Goal: Entertainment & Leisure: Consume media (video, audio)

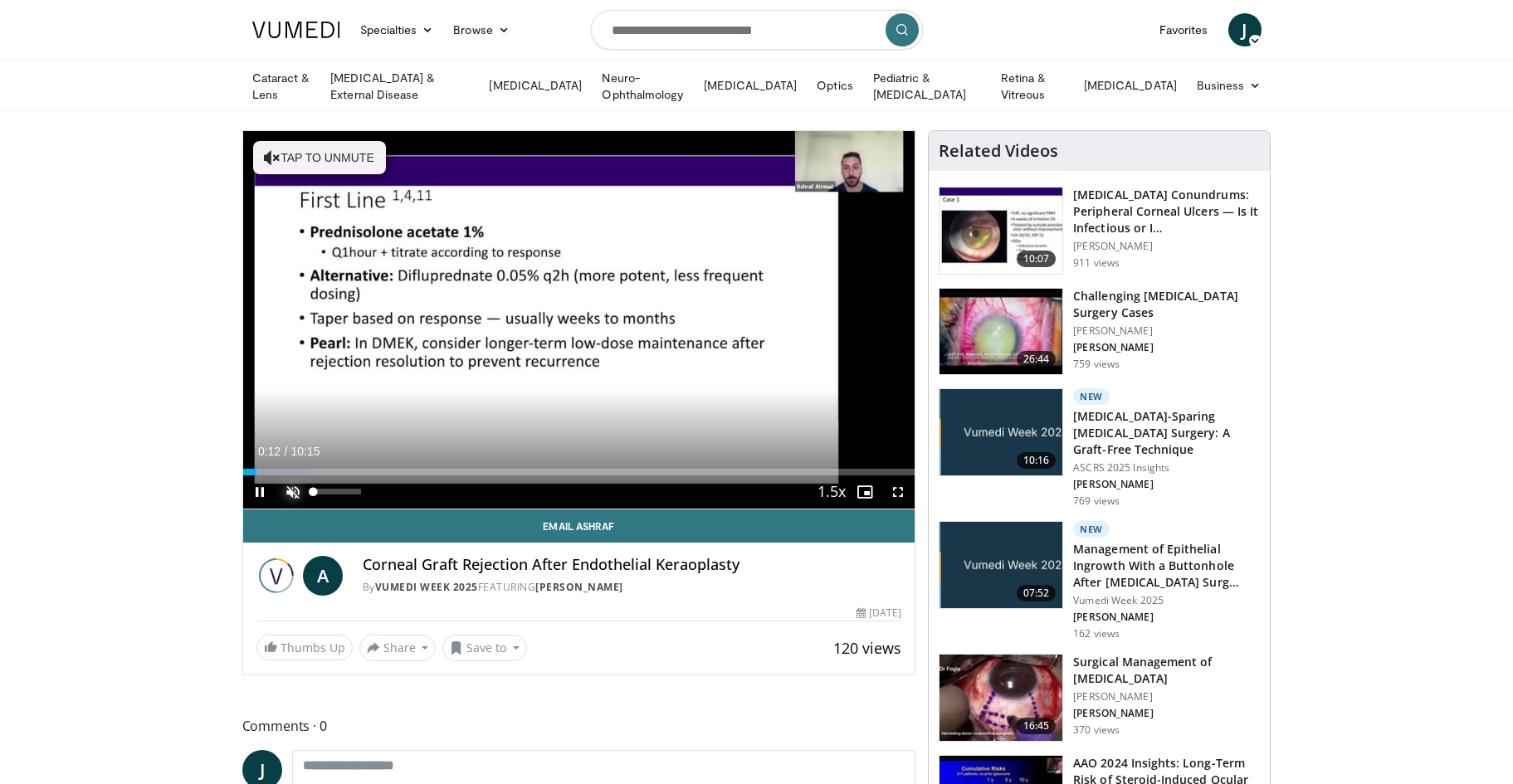
click at [294, 492] on span "Video Player" at bounding box center [292, 492] width 33 height 33
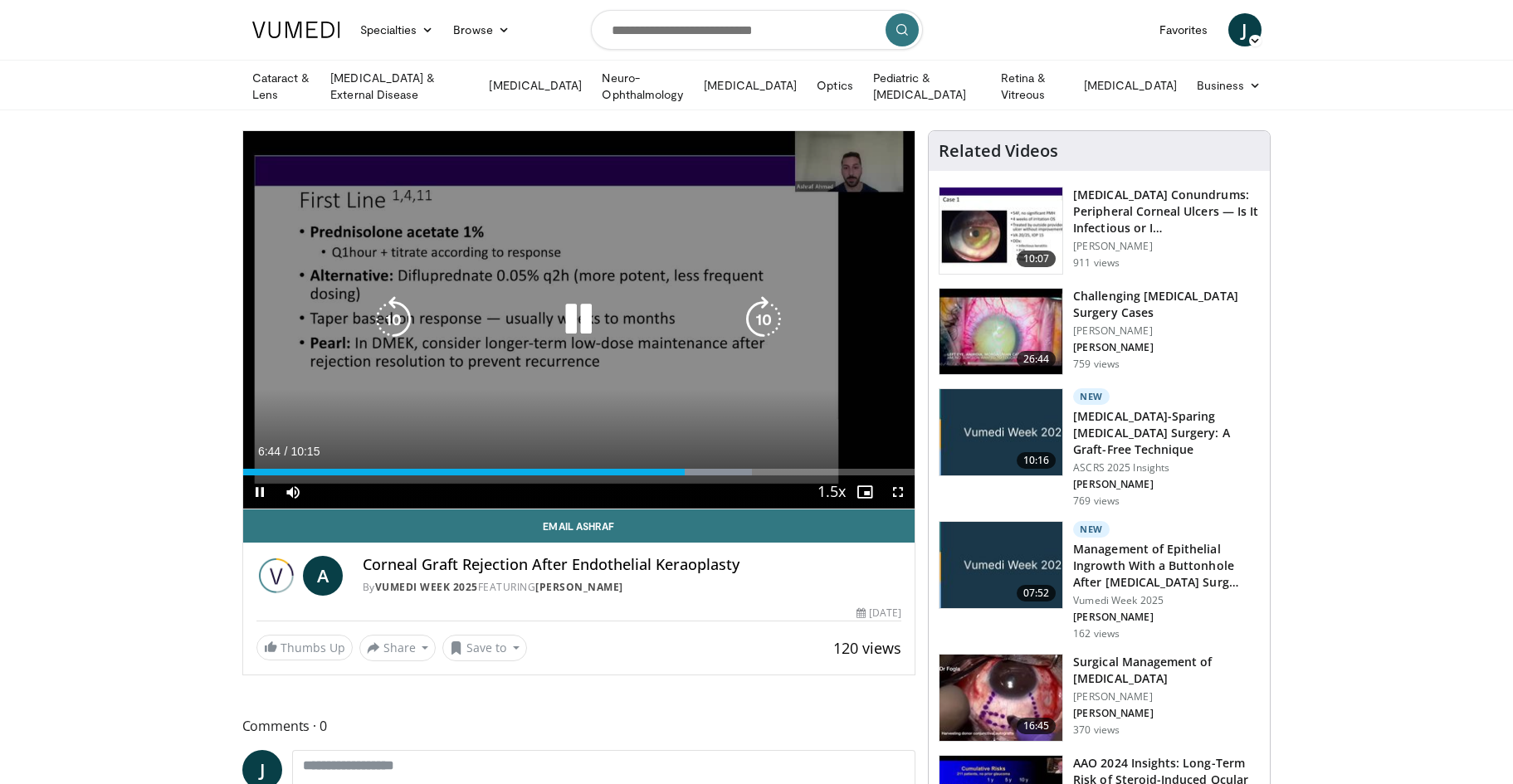
click at [762, 309] on icon "Video Player" at bounding box center [763, 319] width 47 height 47
click at [757, 309] on icon "Video Player" at bounding box center [763, 319] width 47 height 47
click at [761, 309] on icon "Video Player" at bounding box center [763, 319] width 47 height 47
click at [765, 313] on icon "Video Player" at bounding box center [763, 319] width 47 height 47
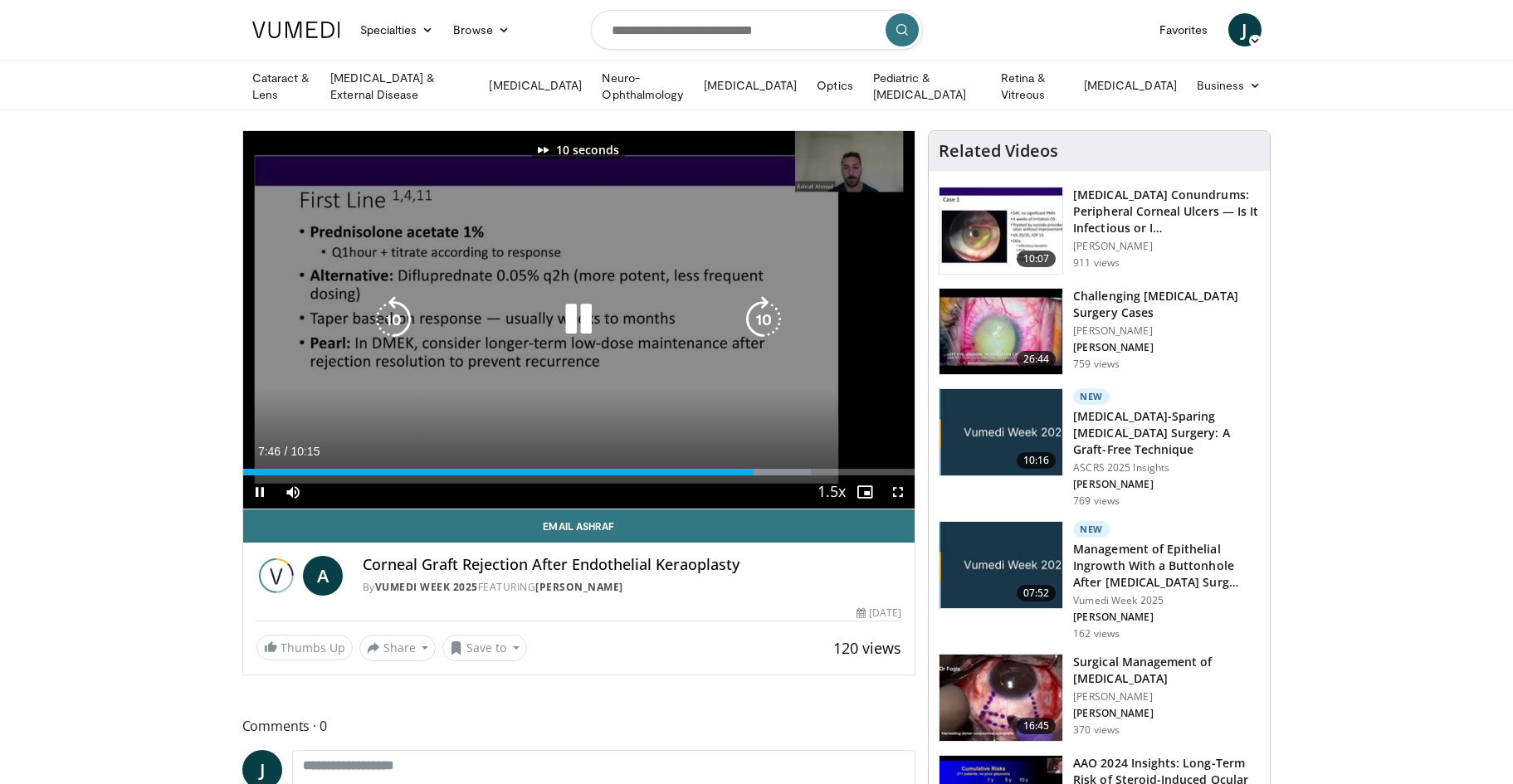
click at [765, 313] on icon "Video Player" at bounding box center [763, 319] width 47 height 47
click at [753, 309] on icon "Video Player" at bounding box center [763, 319] width 47 height 47
click at [770, 320] on icon "Video Player" at bounding box center [763, 319] width 47 height 47
click at [767, 316] on icon "Video Player" at bounding box center [763, 319] width 47 height 47
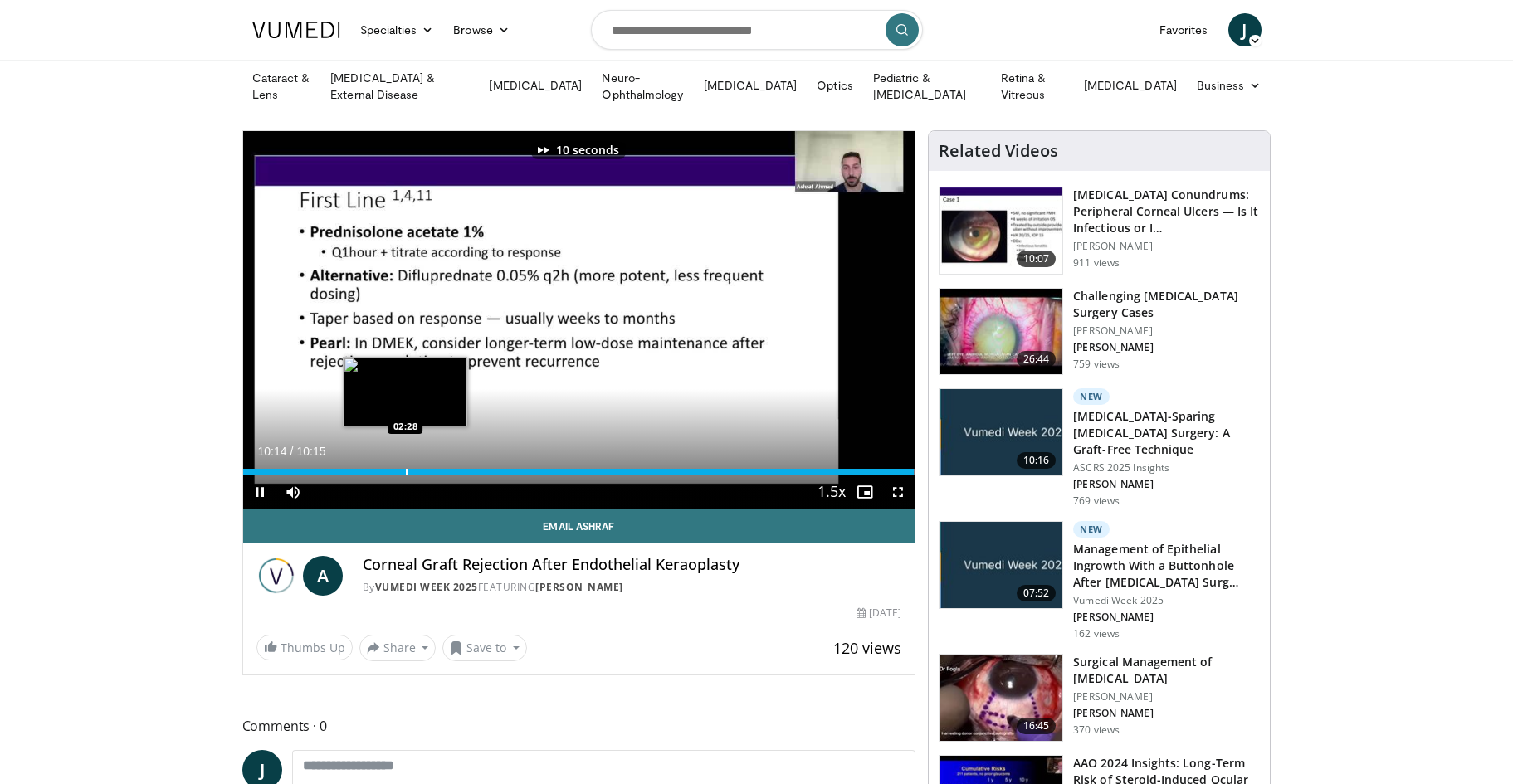
click at [408, 472] on div "Progress Bar" at bounding box center [407, 472] width 2 height 6
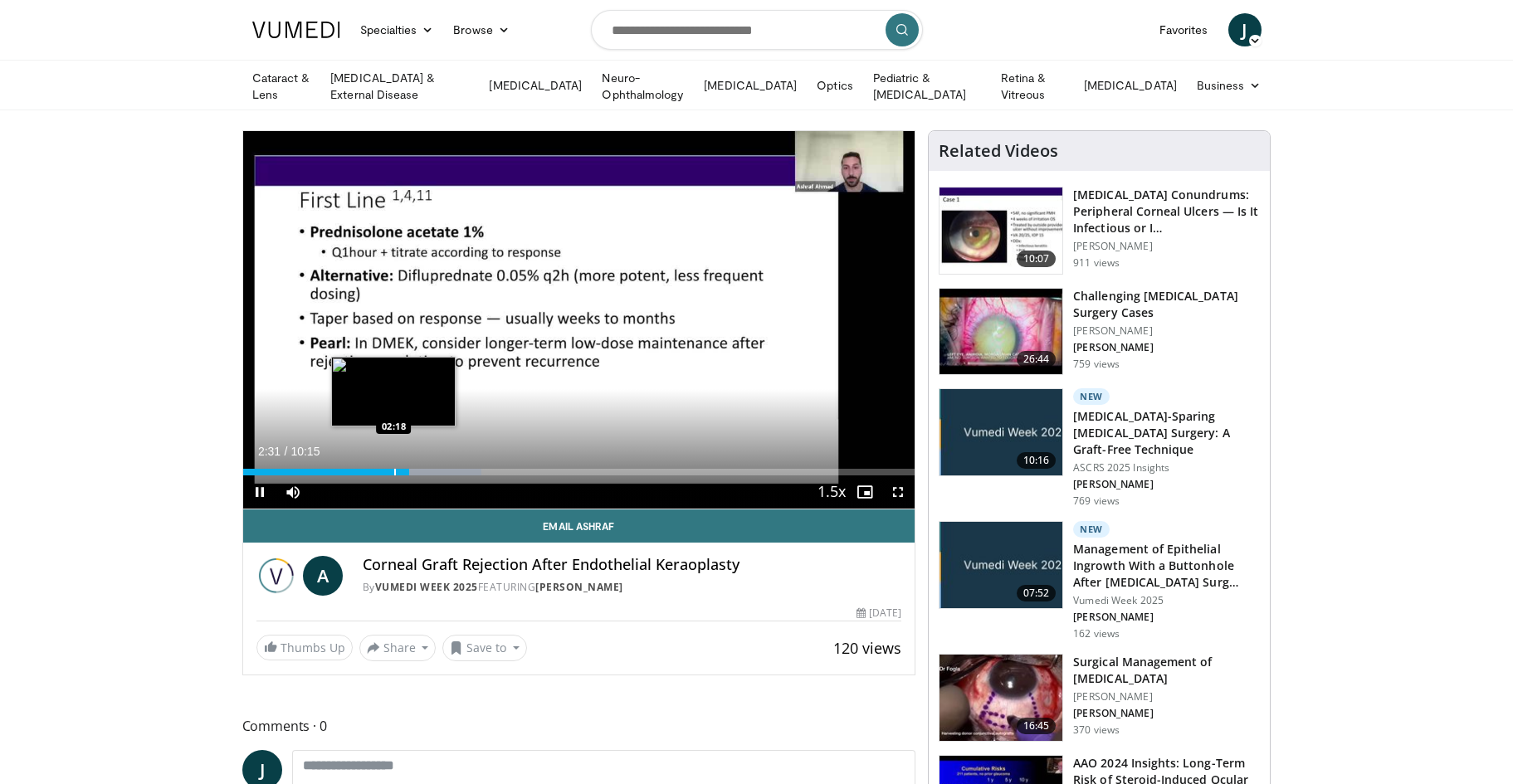
click at [394, 469] on div "Progress Bar" at bounding box center [395, 472] width 2 height 6
click at [422, 477] on div "Current Time 2:17 / Duration 10:15 Pause Skip Backward Skip Forward Mute 9% Loa…" at bounding box center [578, 492] width 672 height 33
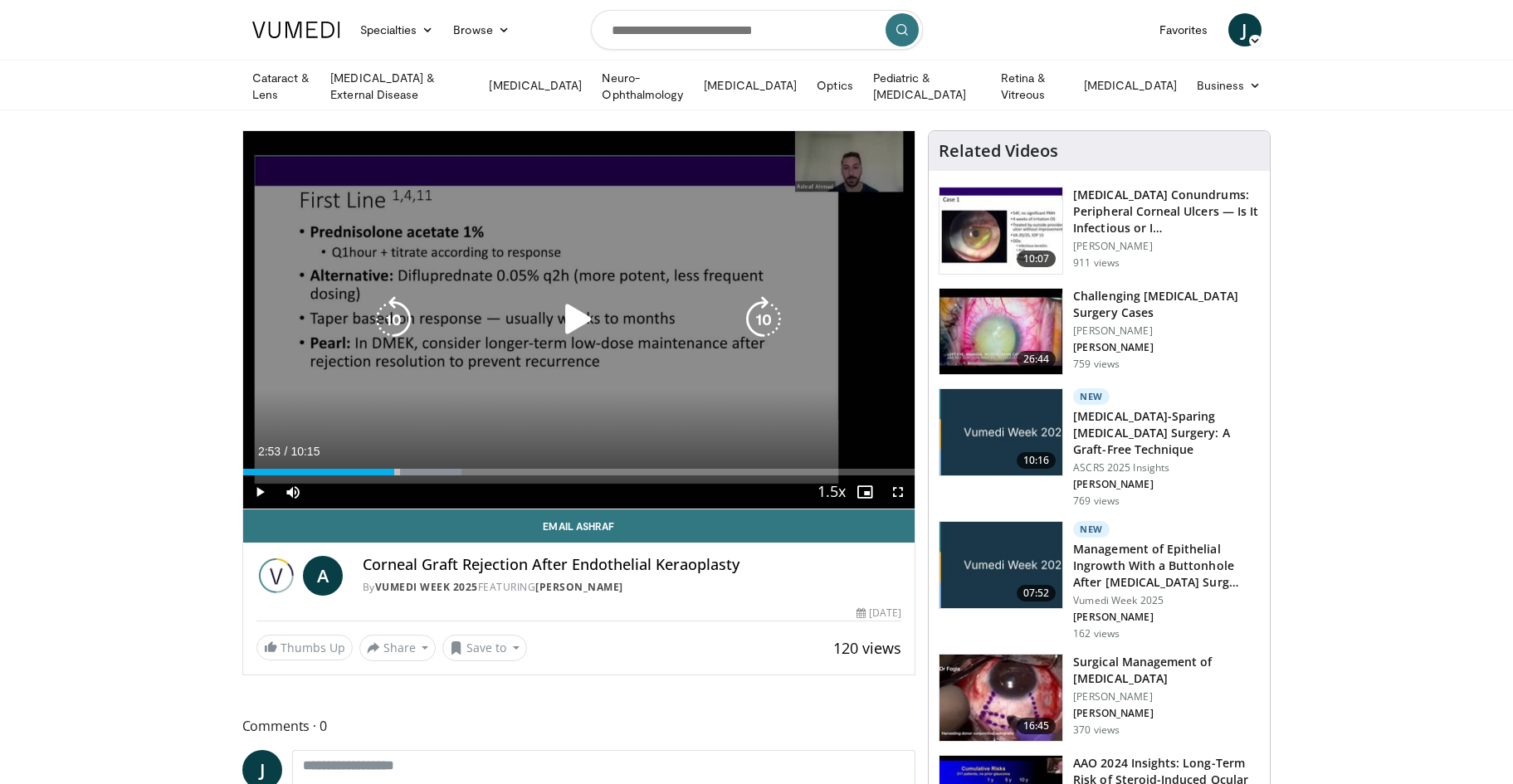
click at [432, 475] on div "Current Time 2:53 / Duration 10:15 Play Skip Backward Skip Forward Mute 9% Load…" at bounding box center [578, 492] width 672 height 33
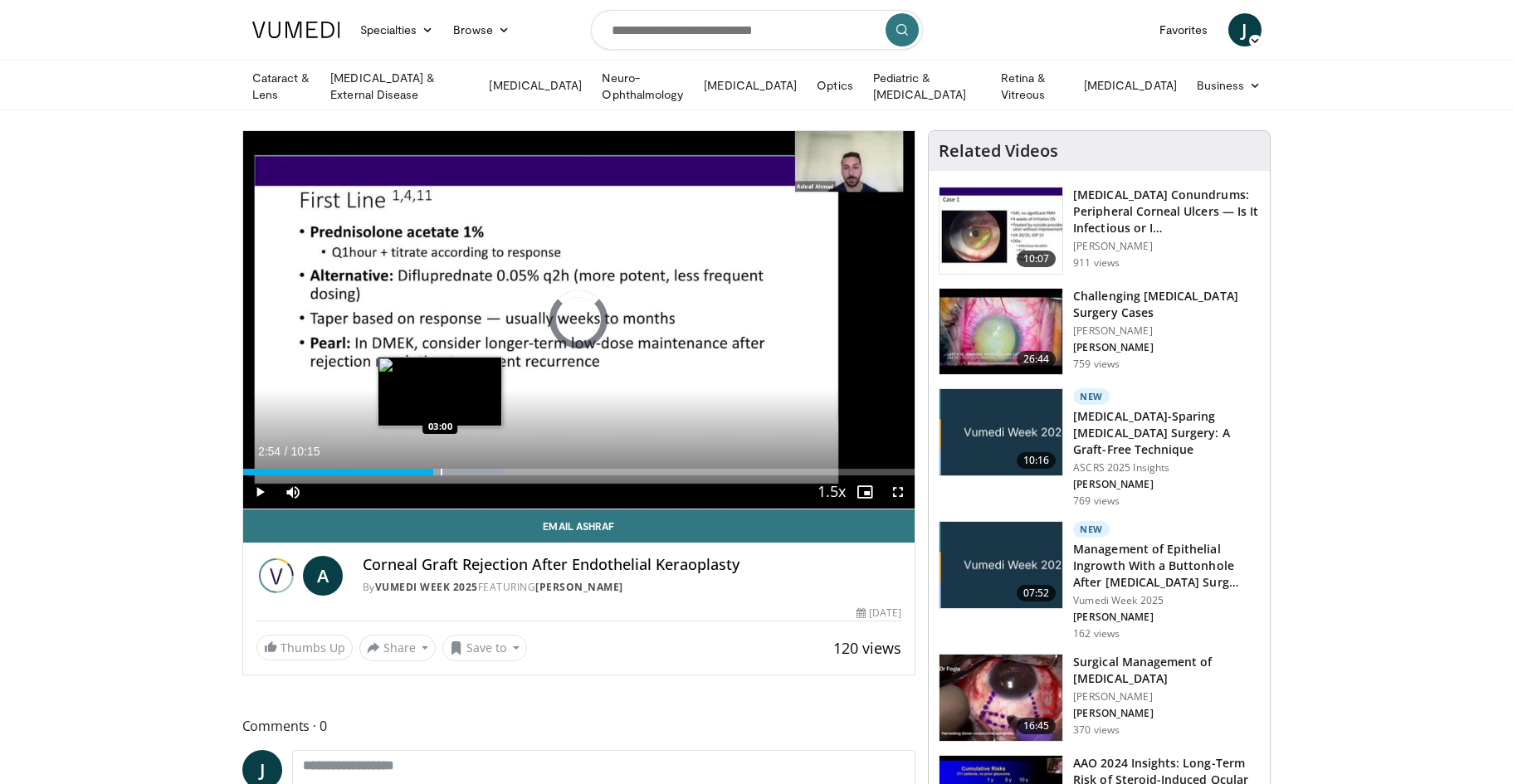
click at [440, 469] on div "Progress Bar" at bounding box center [441, 472] width 2 height 6
click at [460, 469] on div "Progress Bar" at bounding box center [461, 472] width 2 height 6
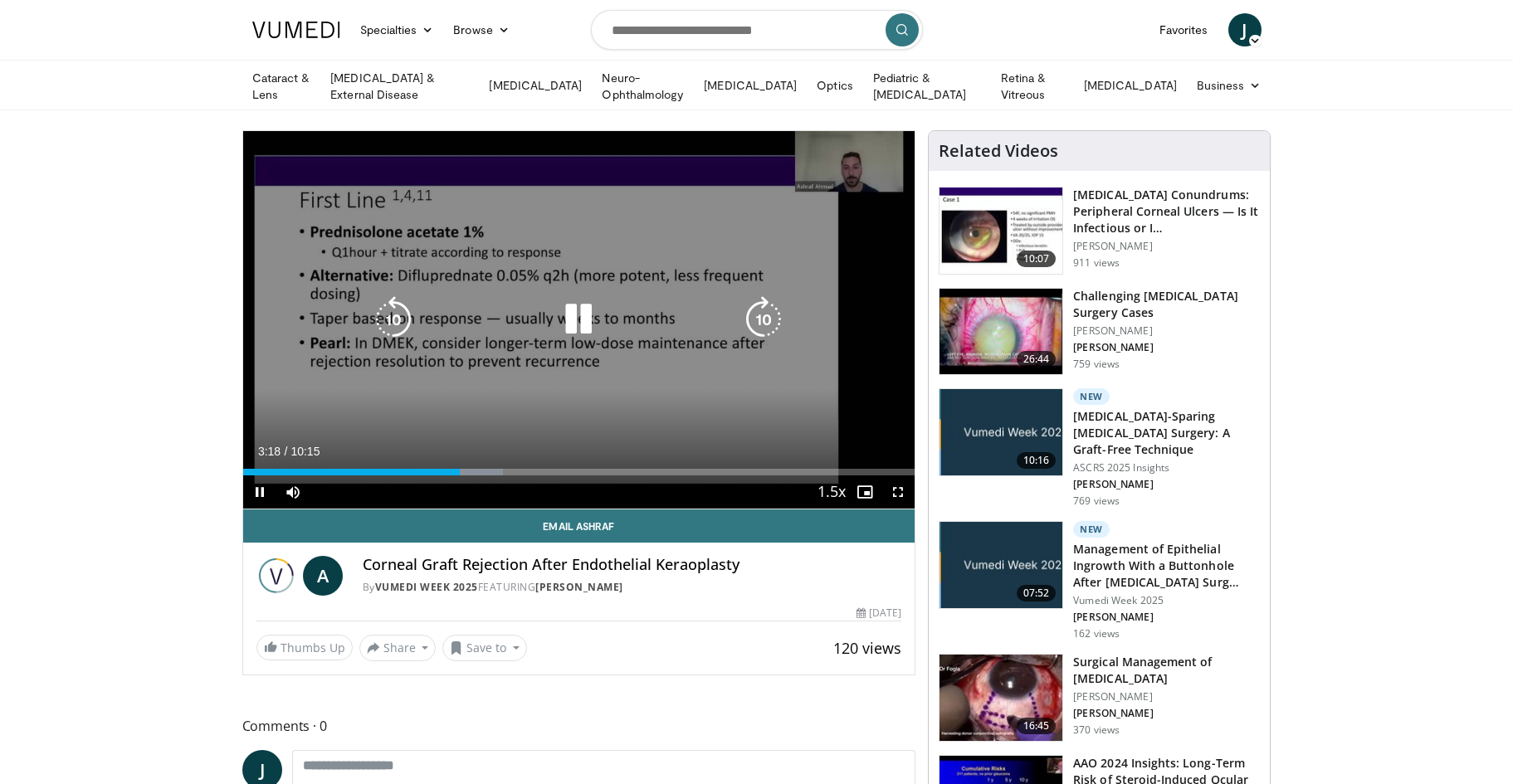
click at [471, 478] on div "Current Time 3:18 / Duration 10:15 Pause Skip Backward Skip Forward Mute 9% Loa…" at bounding box center [578, 492] width 672 height 33
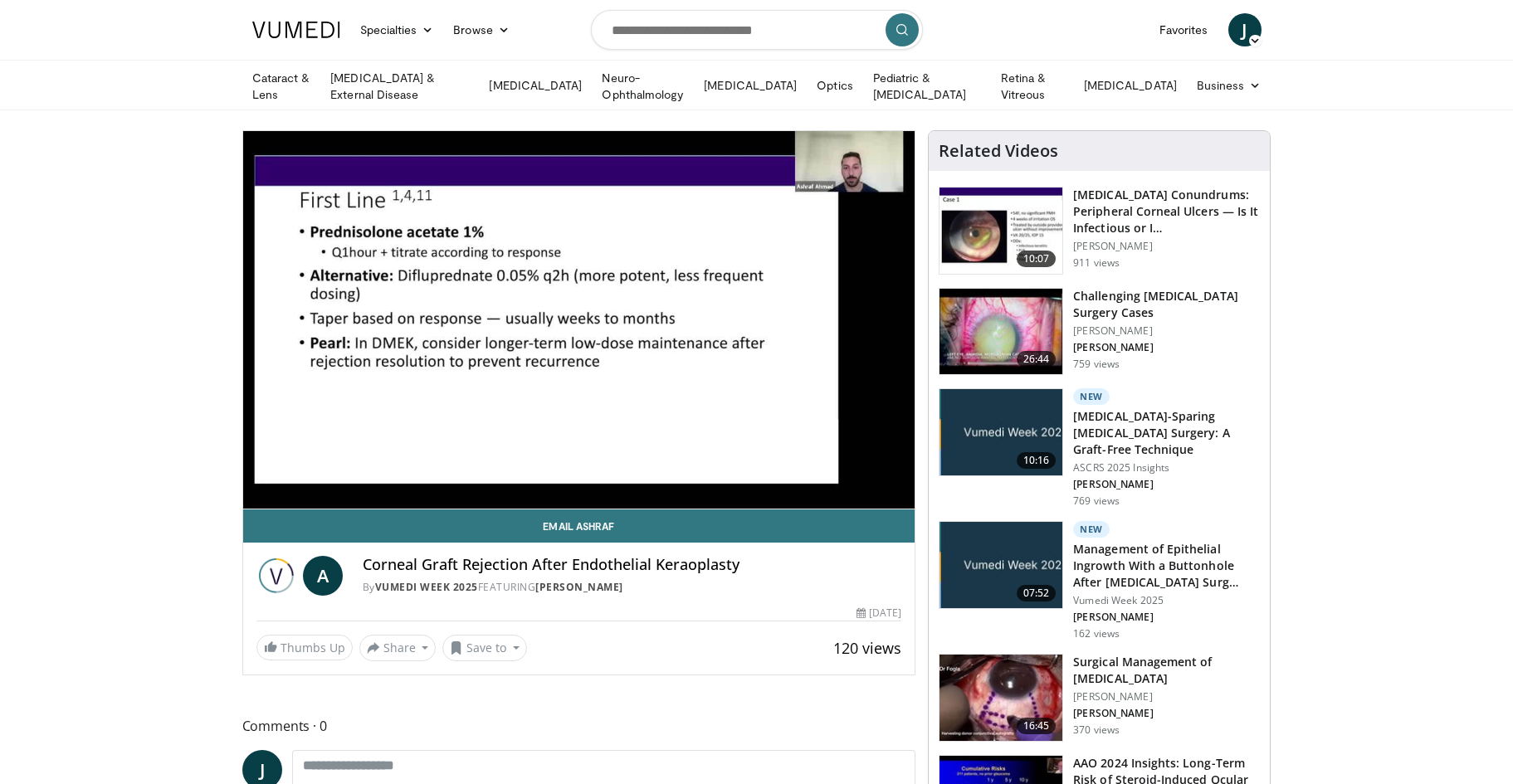
click at [477, 493] on div "Loaded : 38.71% 03:19 03:21" at bounding box center [578, 500] width 672 height 15
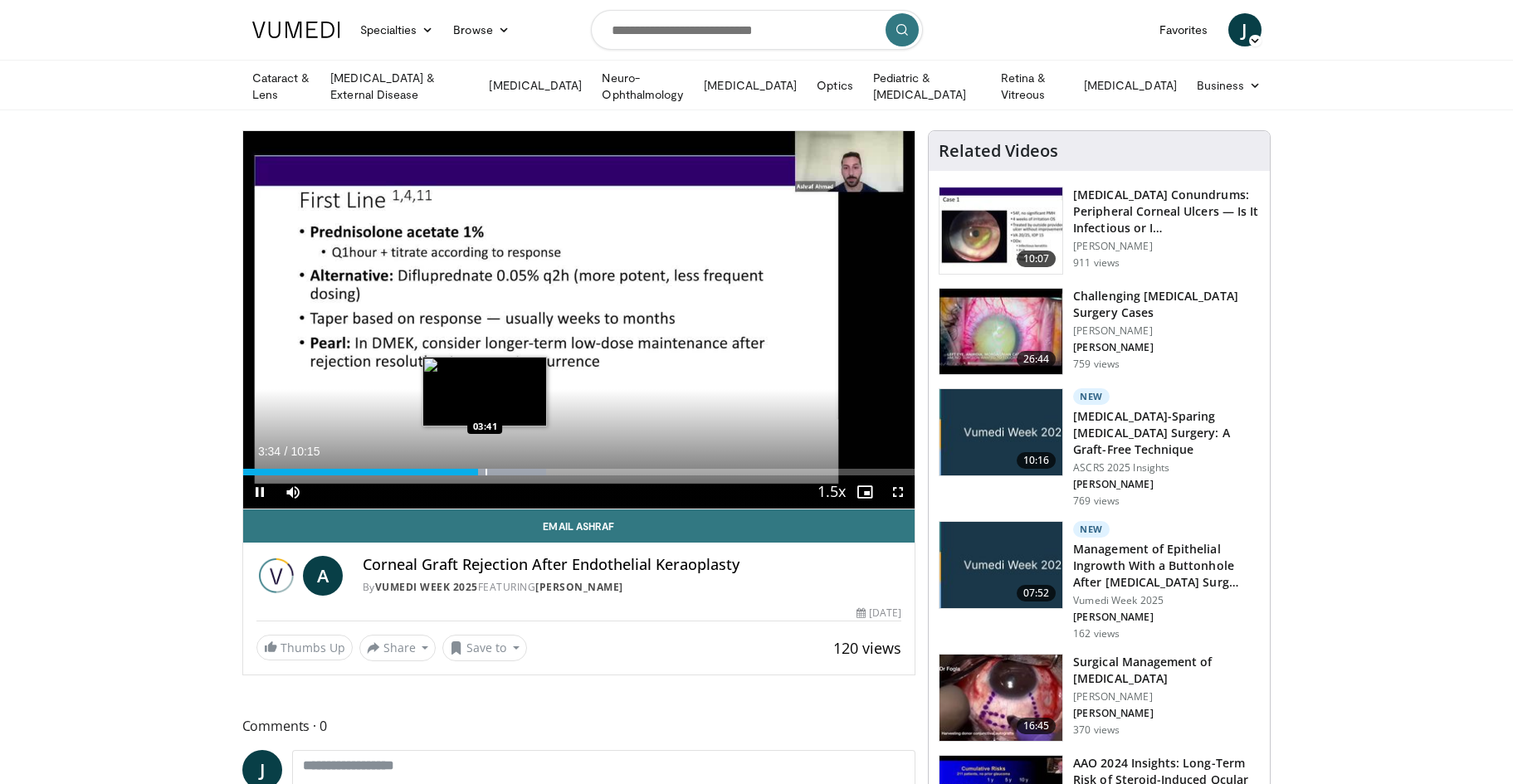
click at [486, 471] on div "Progress Bar" at bounding box center [486, 472] width 2 height 6
click at [523, 476] on div "Current Time 3:43 / Duration 10:15 Pause Skip Backward Skip Forward Mute 9% Loa…" at bounding box center [578, 492] width 672 height 33
click at [512, 469] on div "Loaded : 46.77% 03:45 04:06" at bounding box center [578, 472] width 672 height 6
click at [528, 469] on div "Progress Bar" at bounding box center [529, 472] width 2 height 6
click at [564, 475] on div "Current Time 4:20 / Duration 10:15 Pause Skip Backward Skip Forward Mute 9% Loa…" at bounding box center [578, 492] width 672 height 33
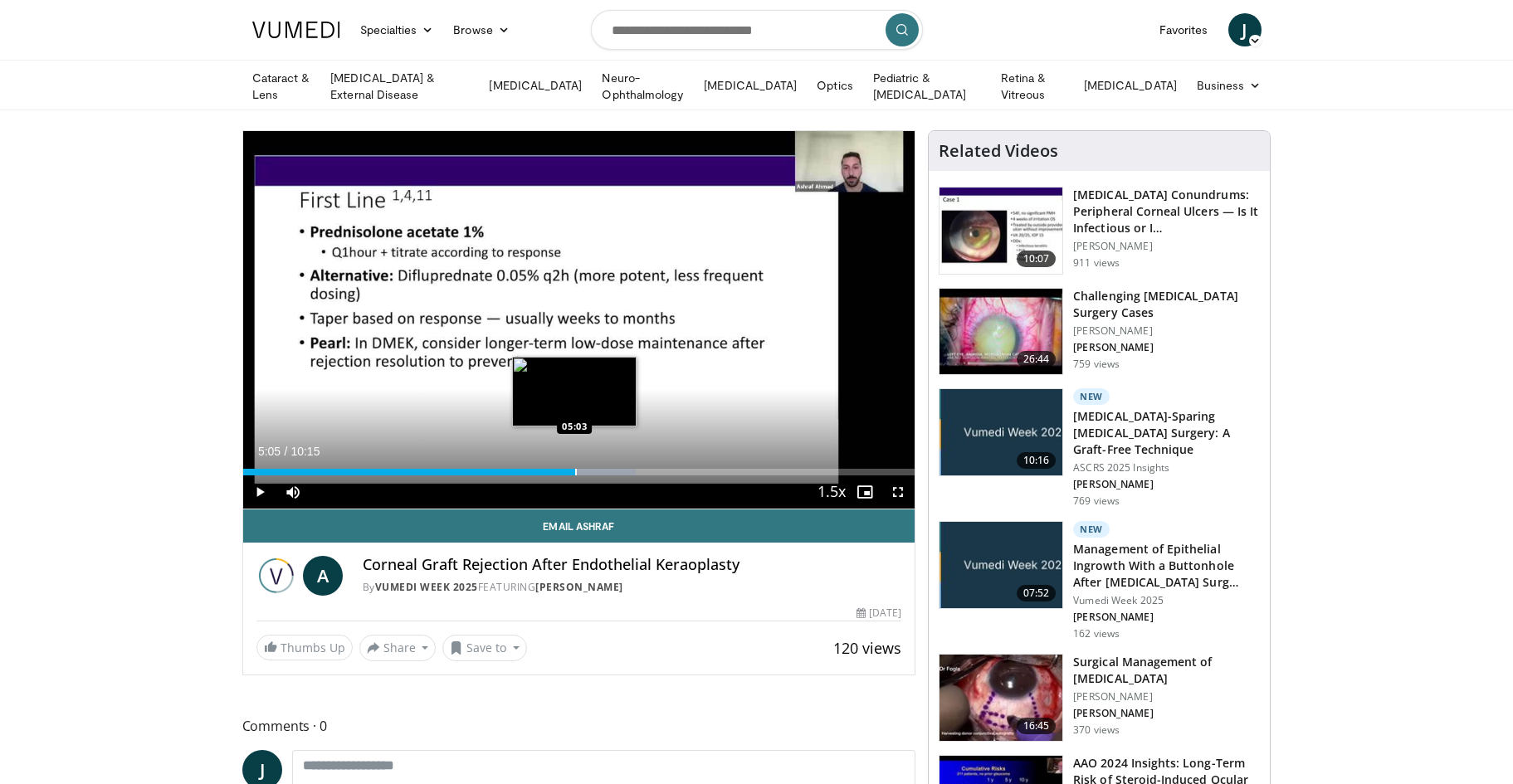
click at [576, 470] on div "Progress Bar" at bounding box center [576, 472] width 2 height 6
click at [590, 471] on div "Progress Bar" at bounding box center [589, 472] width 2 height 6
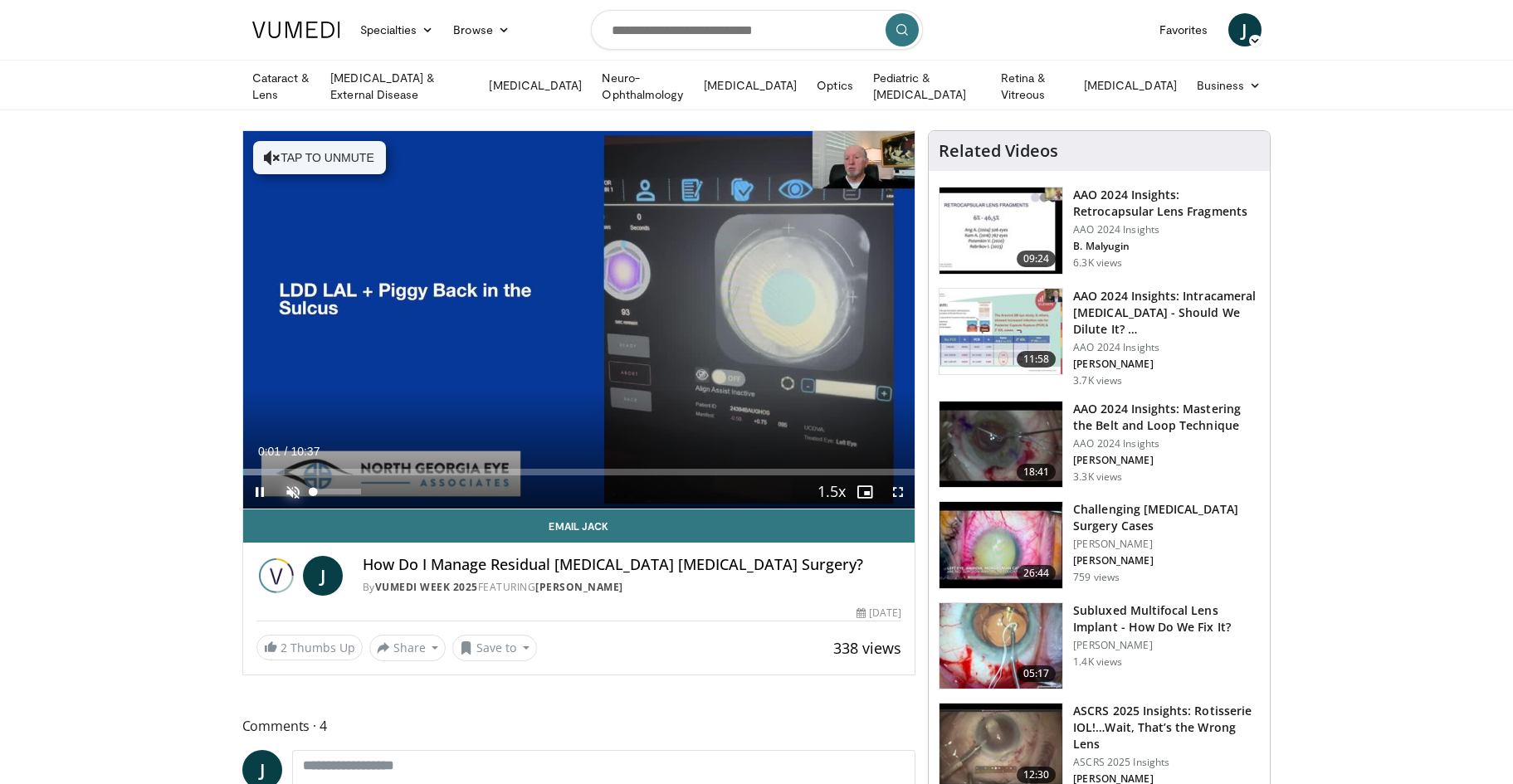
click at [295, 484] on span "Video Player" at bounding box center [292, 492] width 33 height 33
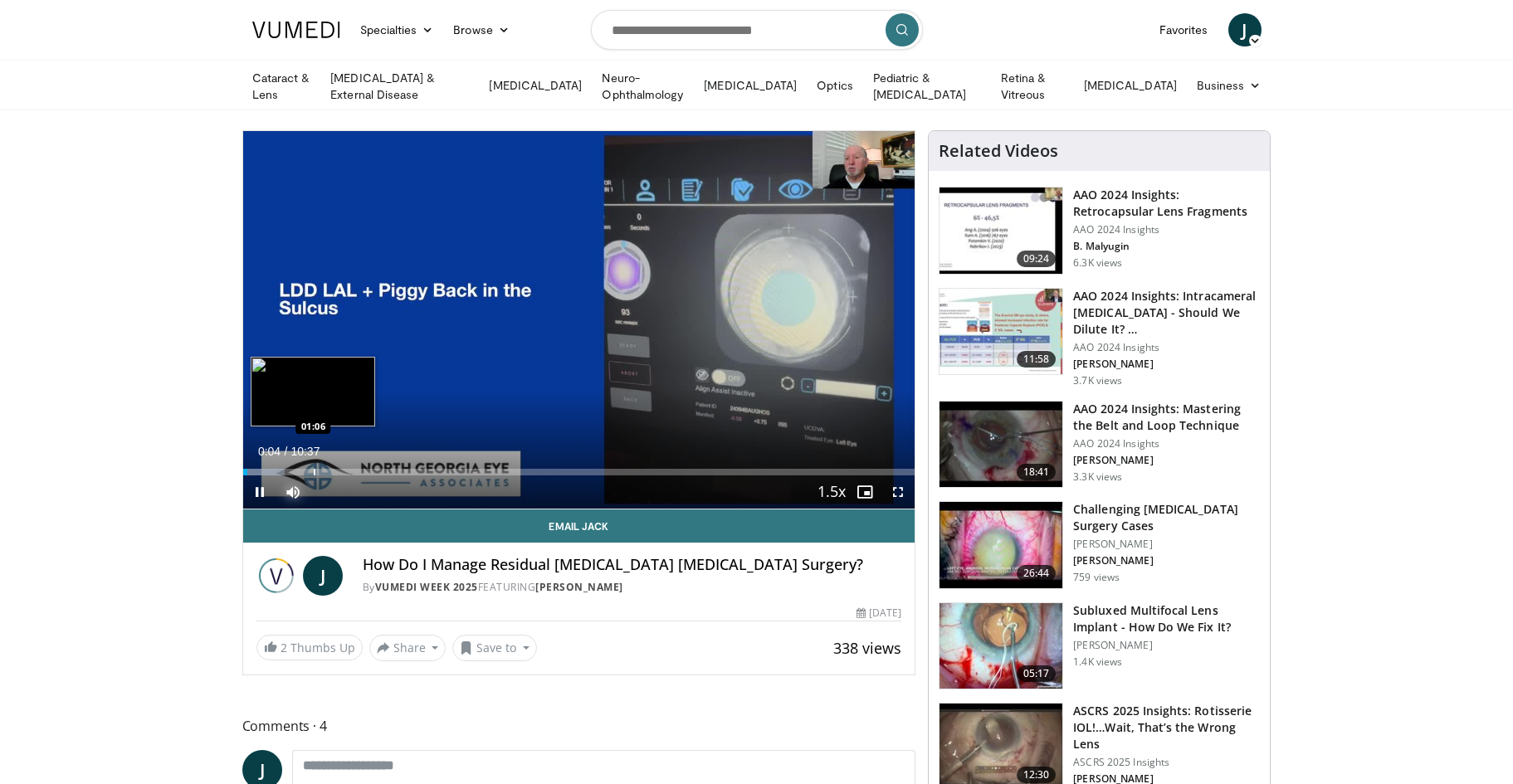
click at [315, 462] on div "Loaded : 6.21% 00:04 01:06" at bounding box center [578, 467] width 672 height 15
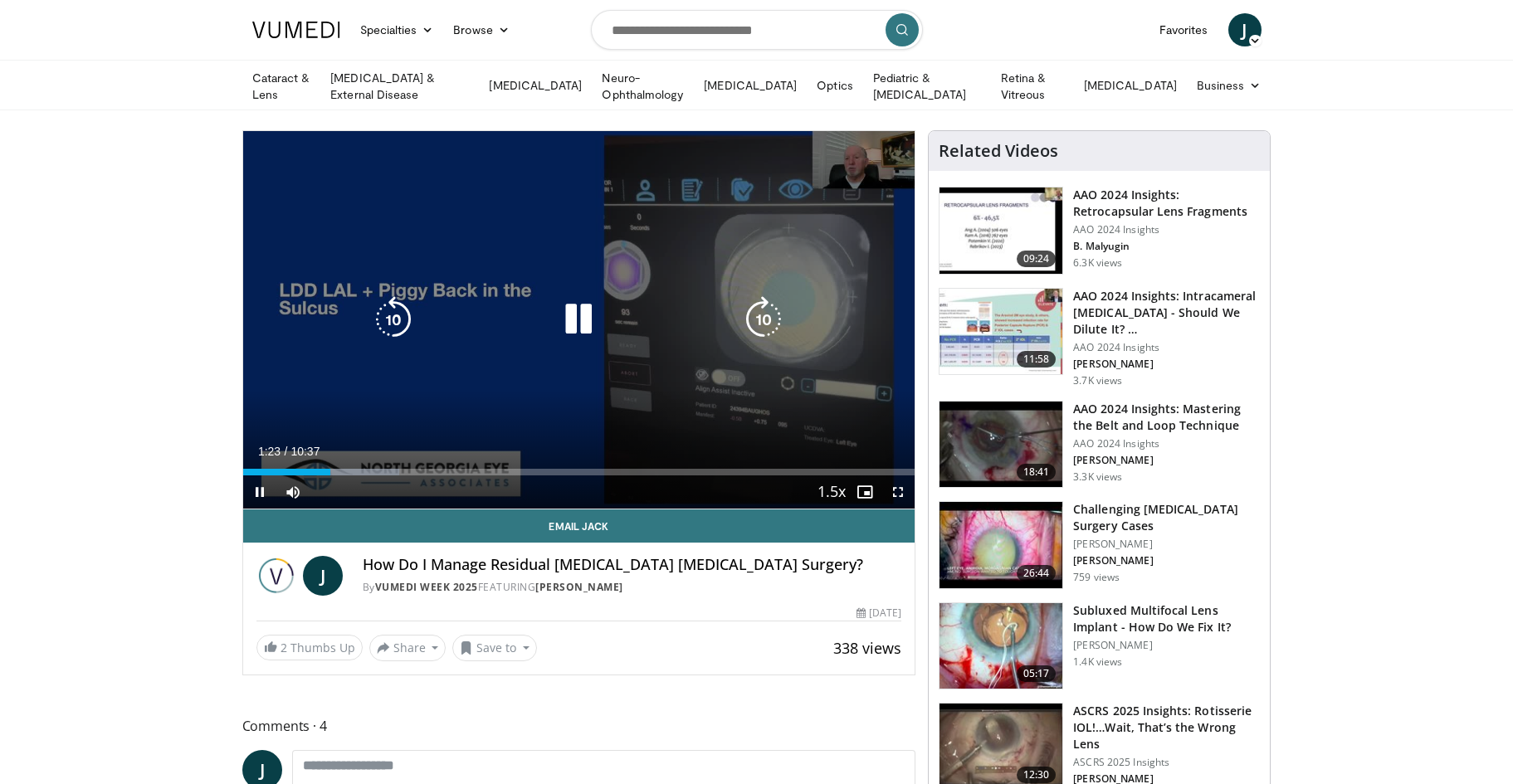
click at [770, 314] on icon "Video Player" at bounding box center [763, 319] width 47 height 47
click at [754, 313] on icon "Video Player" at bounding box center [763, 319] width 47 height 47
click at [766, 321] on icon "Video Player" at bounding box center [763, 319] width 47 height 47
click at [768, 321] on icon "Video Player" at bounding box center [763, 319] width 47 height 47
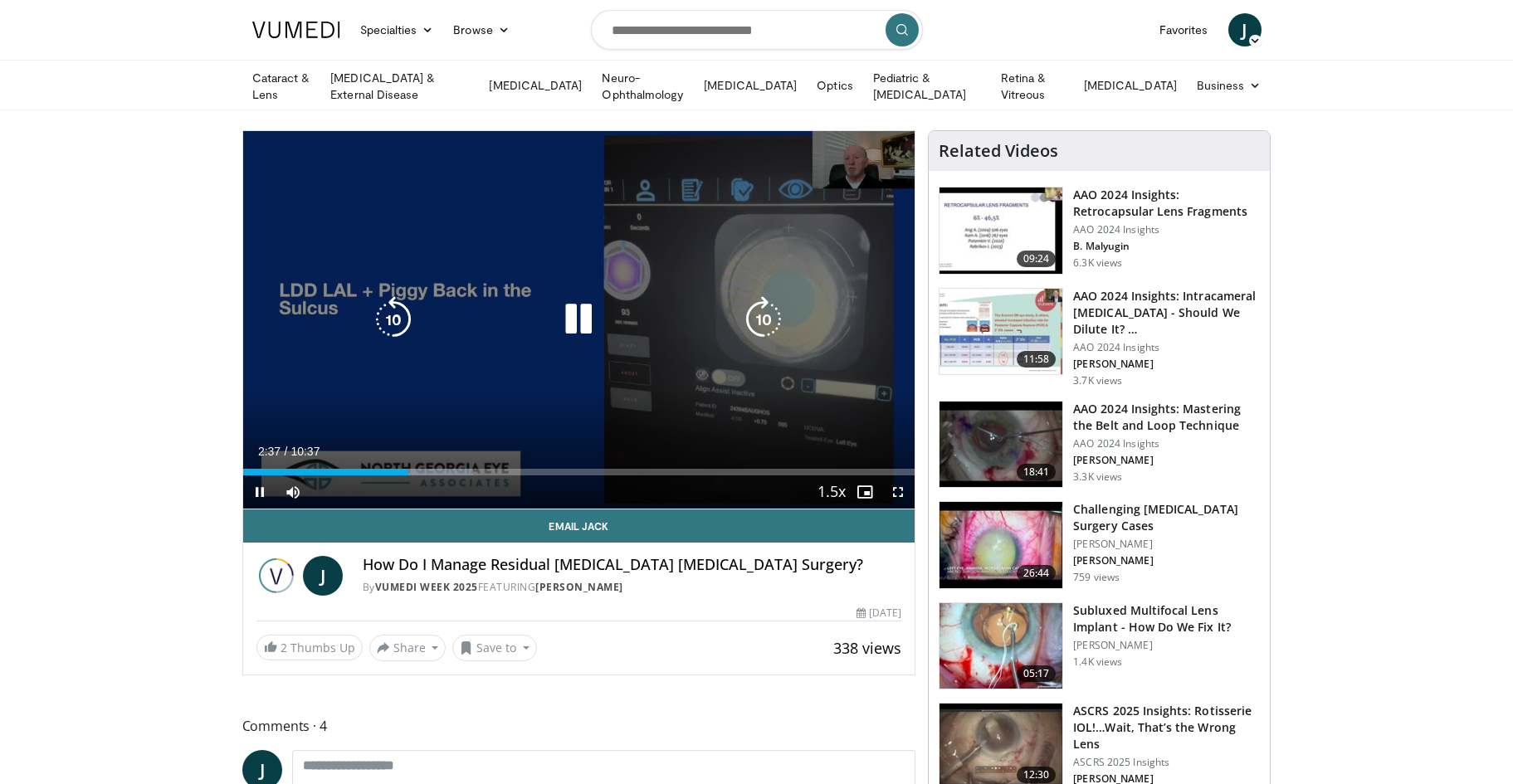
click at [764, 313] on icon "Video Player" at bounding box center [763, 319] width 47 height 47
click at [755, 309] on icon "Video Player" at bounding box center [763, 319] width 47 height 47
click at [749, 313] on icon "Video Player" at bounding box center [763, 319] width 47 height 47
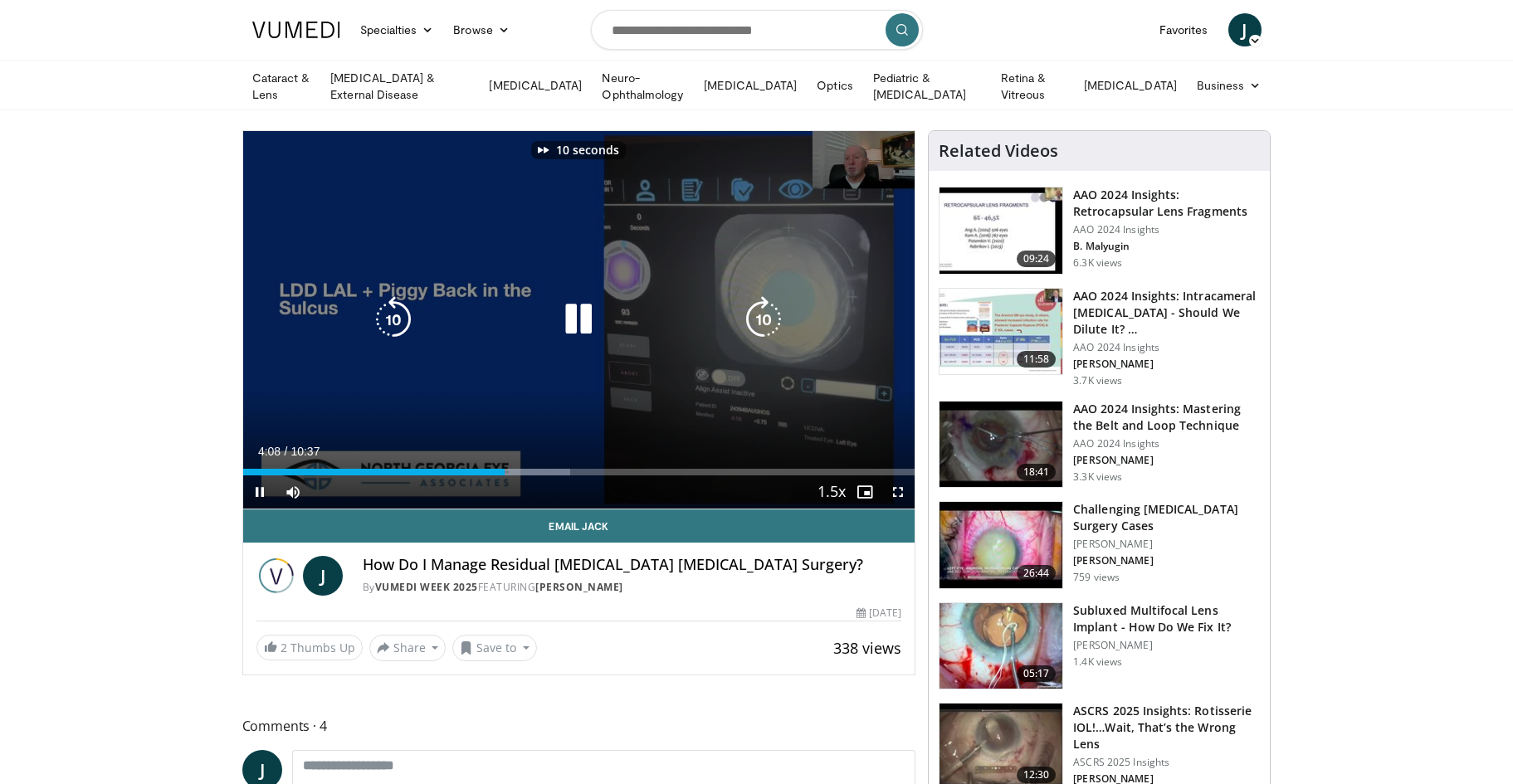
click at [750, 313] on icon "Video Player" at bounding box center [763, 319] width 47 height 47
click at [752, 316] on icon "Video Player" at bounding box center [763, 319] width 47 height 47
click at [763, 317] on icon "Video Player" at bounding box center [763, 319] width 47 height 47
click at [759, 311] on icon "Video Player" at bounding box center [763, 319] width 47 height 47
click at [759, 314] on icon "Video Player" at bounding box center [763, 319] width 47 height 47
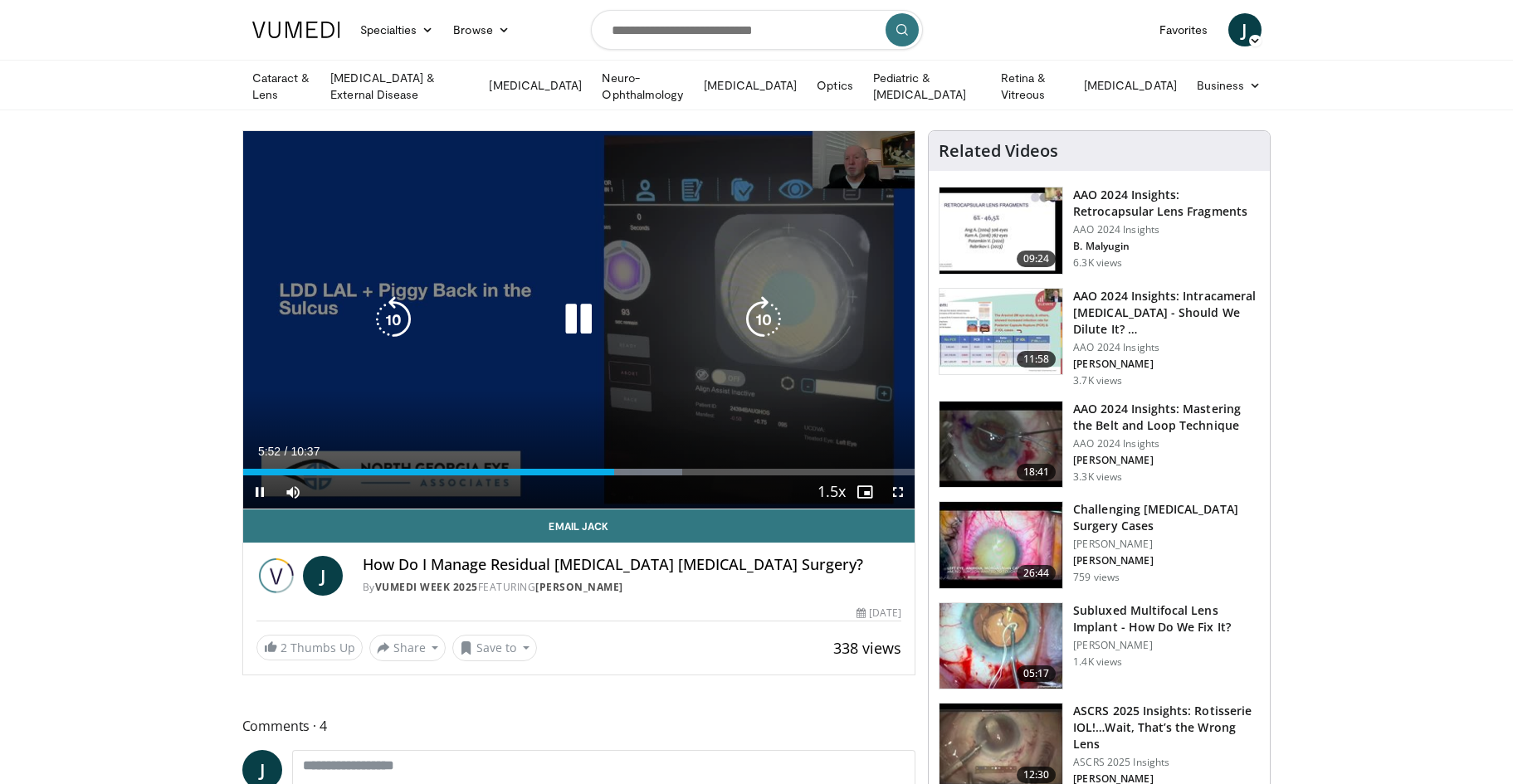
click at [758, 319] on icon "Video Player" at bounding box center [763, 319] width 47 height 47
click at [760, 319] on icon "Video Player" at bounding box center [763, 319] width 47 height 47
click at [760, 319] on div "40 seconds Tap to unmute" at bounding box center [578, 319] width 672 height 378
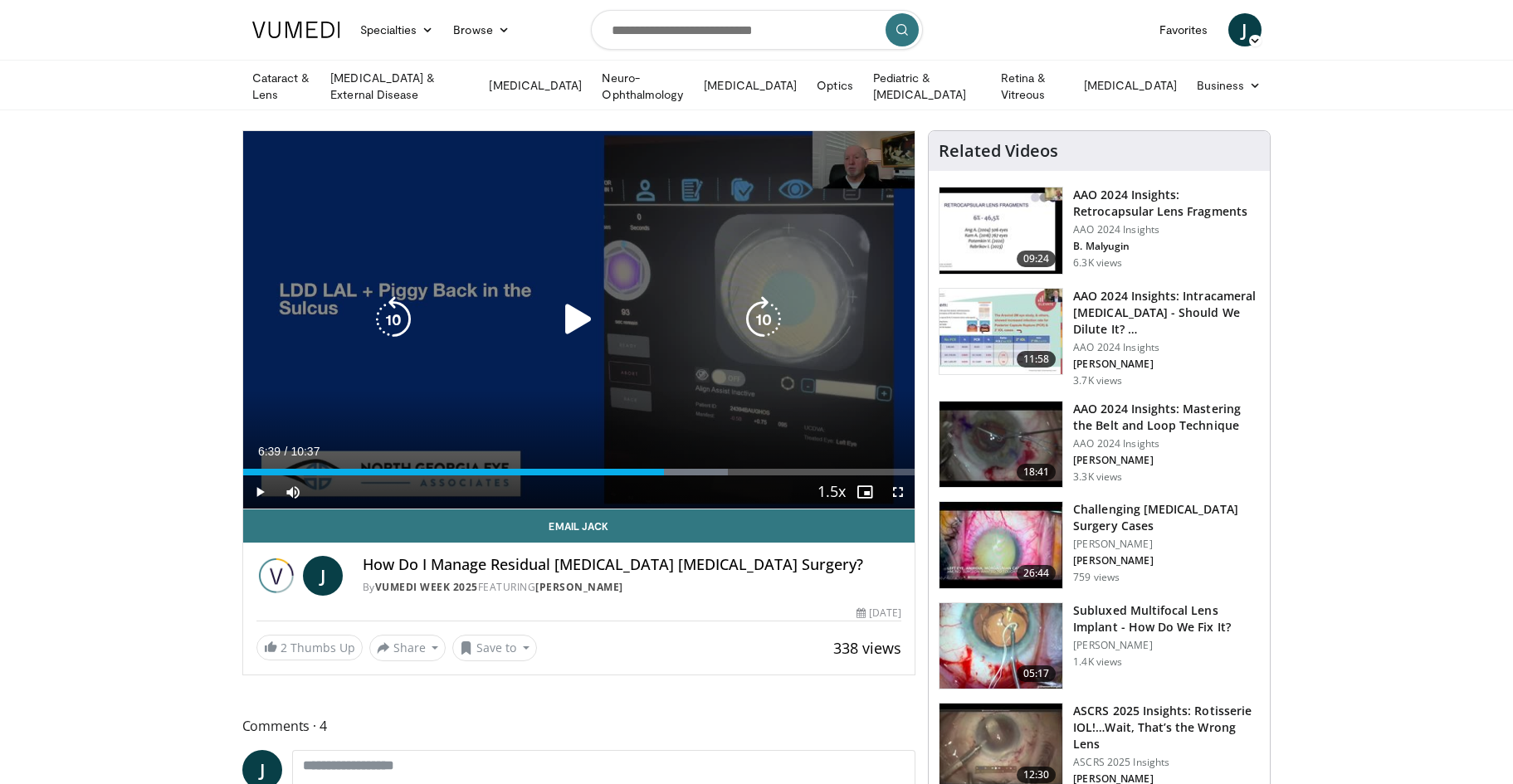
click at [761, 319] on icon "Video Player" at bounding box center [763, 319] width 47 height 47
click at [589, 328] on icon "Video Player" at bounding box center [578, 319] width 47 height 47
click at [766, 312] on icon "Video Player" at bounding box center [763, 319] width 47 height 47
click at [766, 314] on icon "Video Player" at bounding box center [763, 319] width 47 height 47
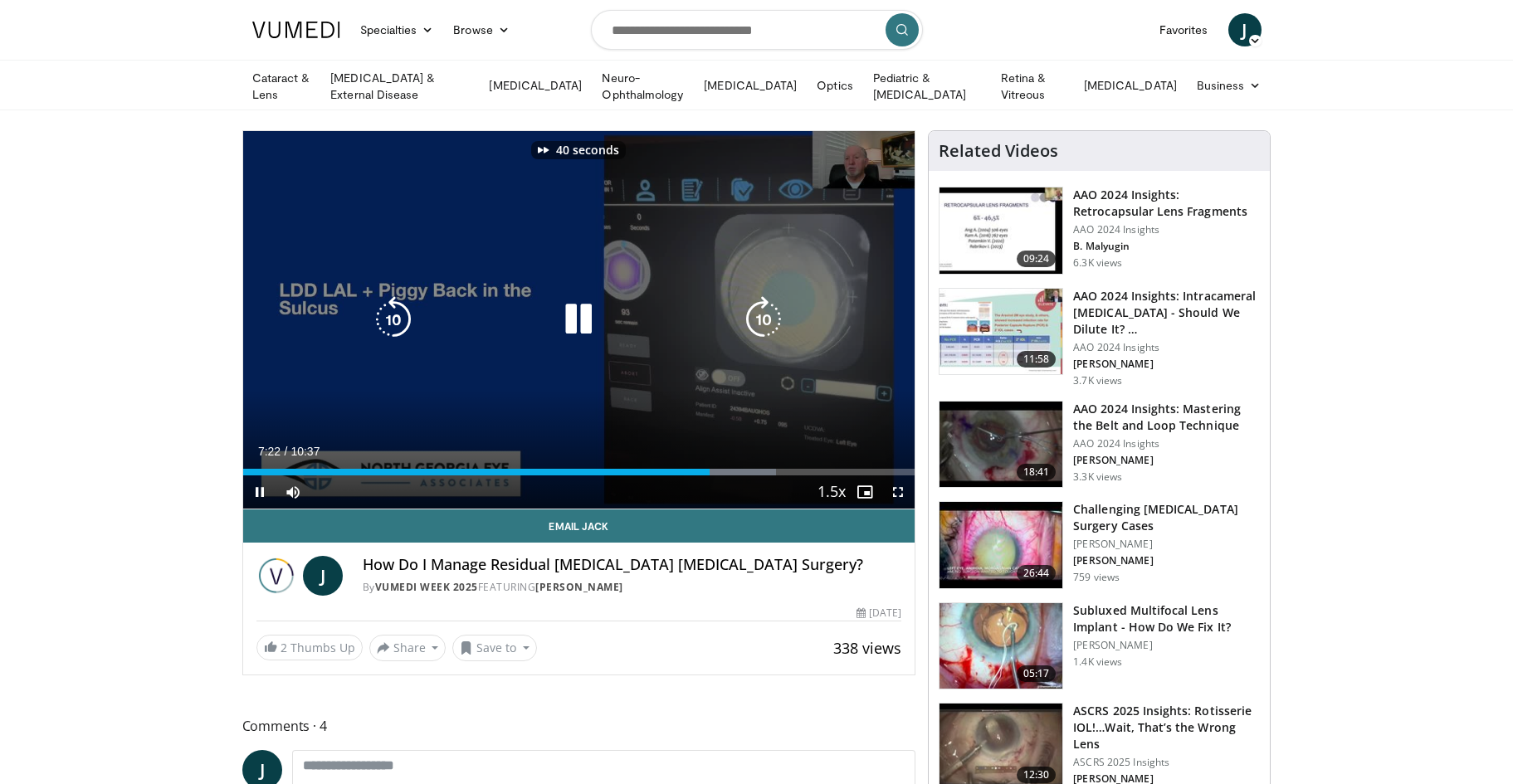
click at [766, 314] on icon "Video Player" at bounding box center [763, 319] width 47 height 47
click at [765, 316] on icon "Video Player" at bounding box center [763, 319] width 47 height 47
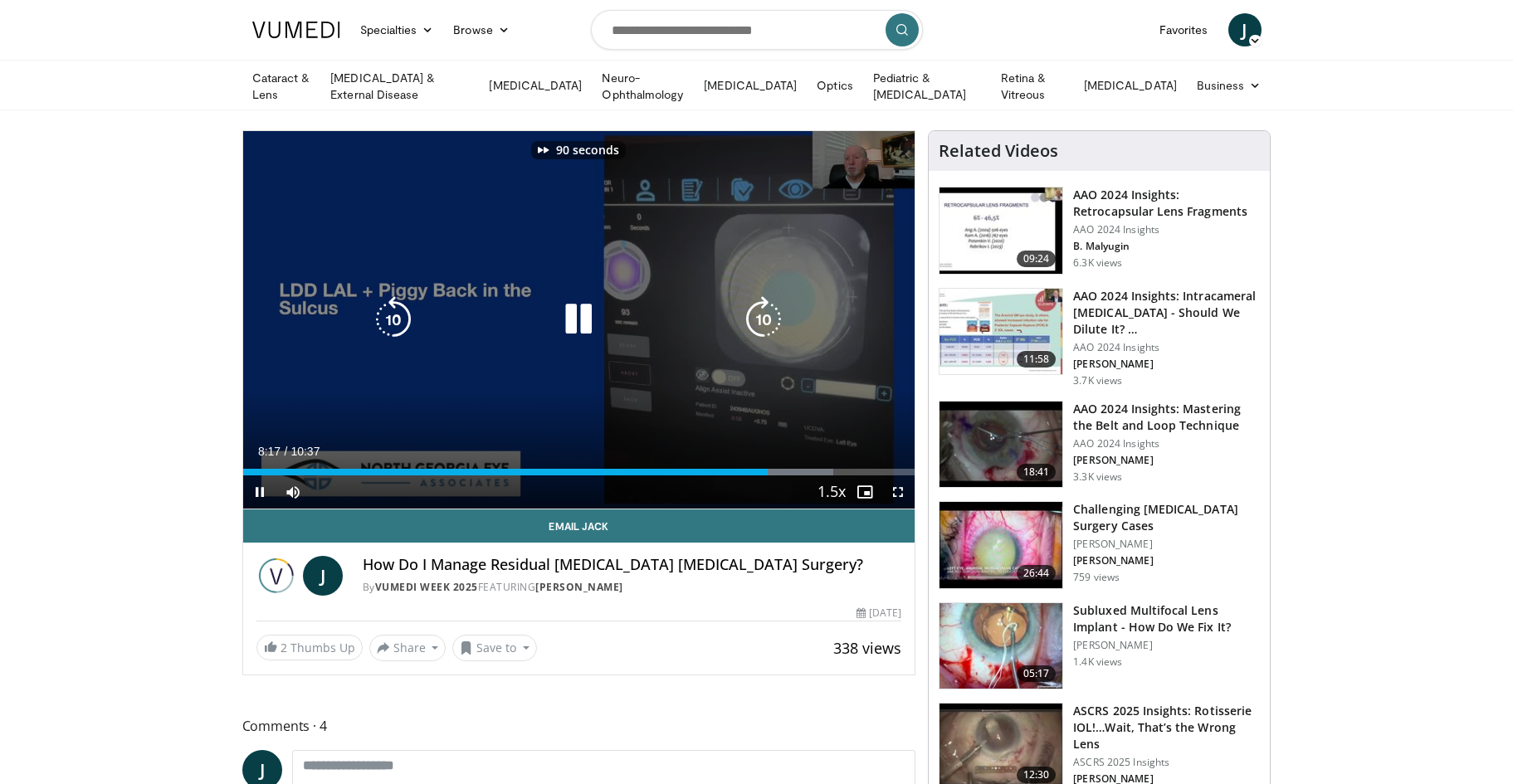
click at [762, 316] on icon "Video Player" at bounding box center [763, 319] width 47 height 47
